Goal: Information Seeking & Learning: Find specific fact

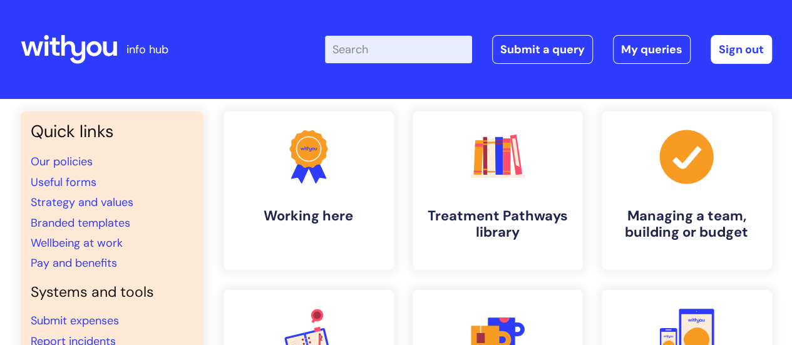
click at [386, 54] on input "Enter your search term here..." at bounding box center [398, 50] width 147 height 28
type input "work in confidence"
click button "Search" at bounding box center [0, 0] width 0 height 0
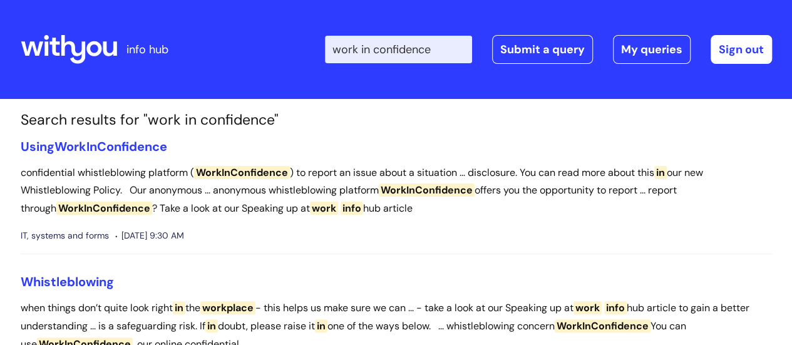
scroll to position [73, 0]
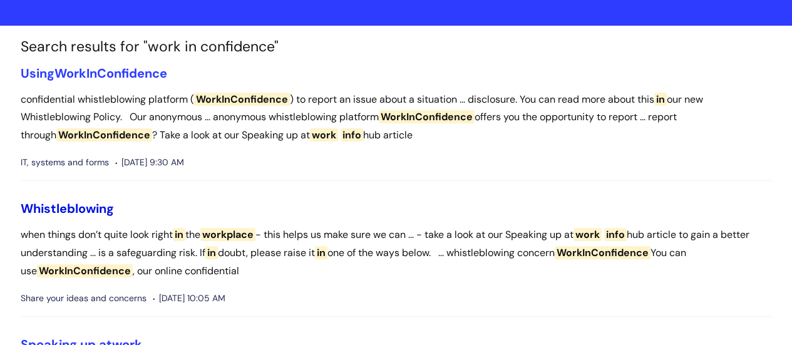
click at [91, 212] on link "Whistleblowing" at bounding box center [67, 208] width 93 height 16
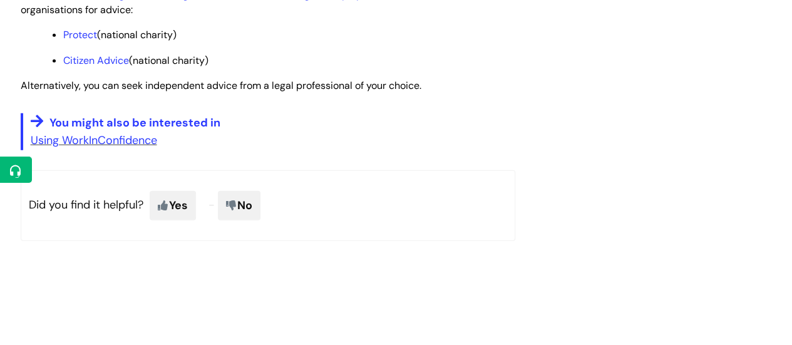
scroll to position [1681, 0]
